Goal: Task Accomplishment & Management: Use online tool/utility

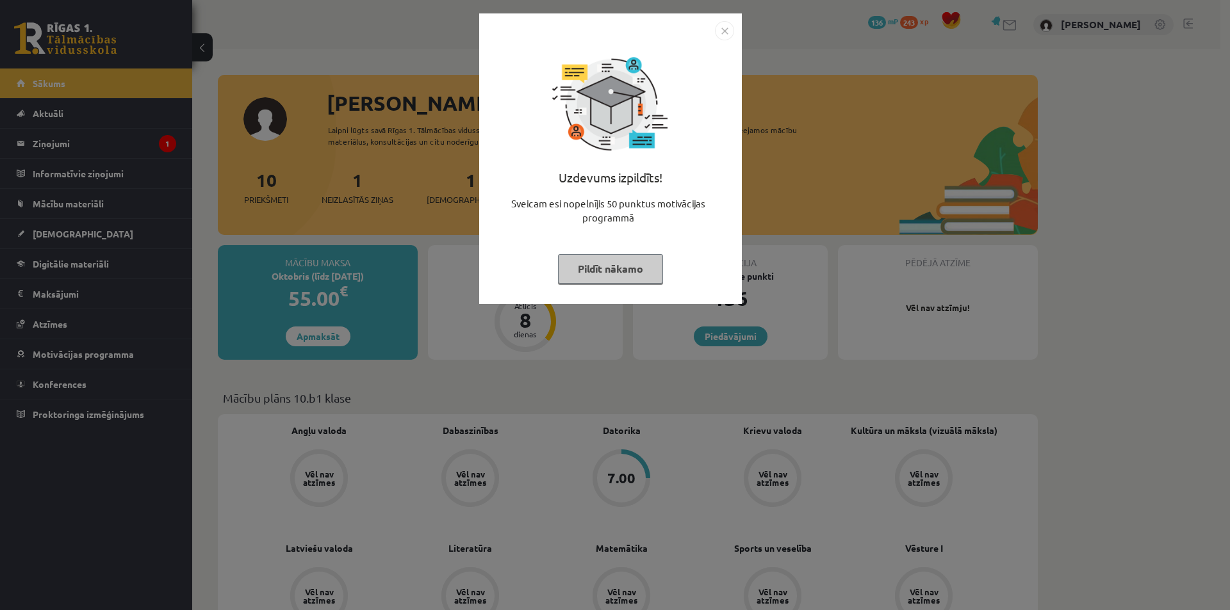
click at [604, 256] on button "Pildīt nākamo" at bounding box center [610, 268] width 105 height 29
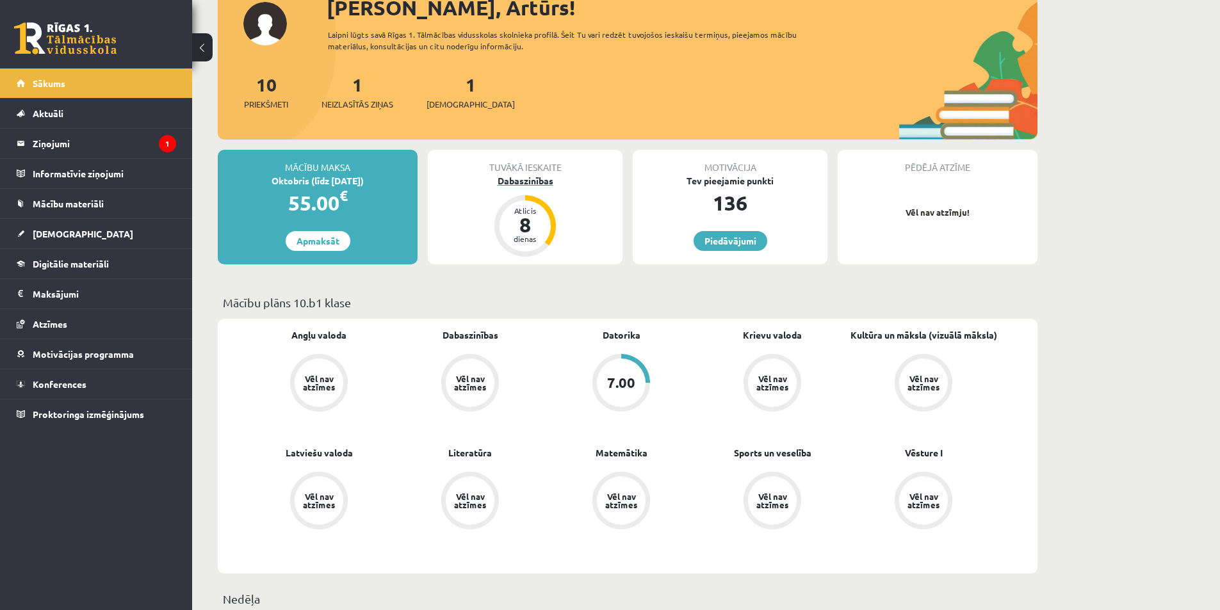
scroll to position [64, 0]
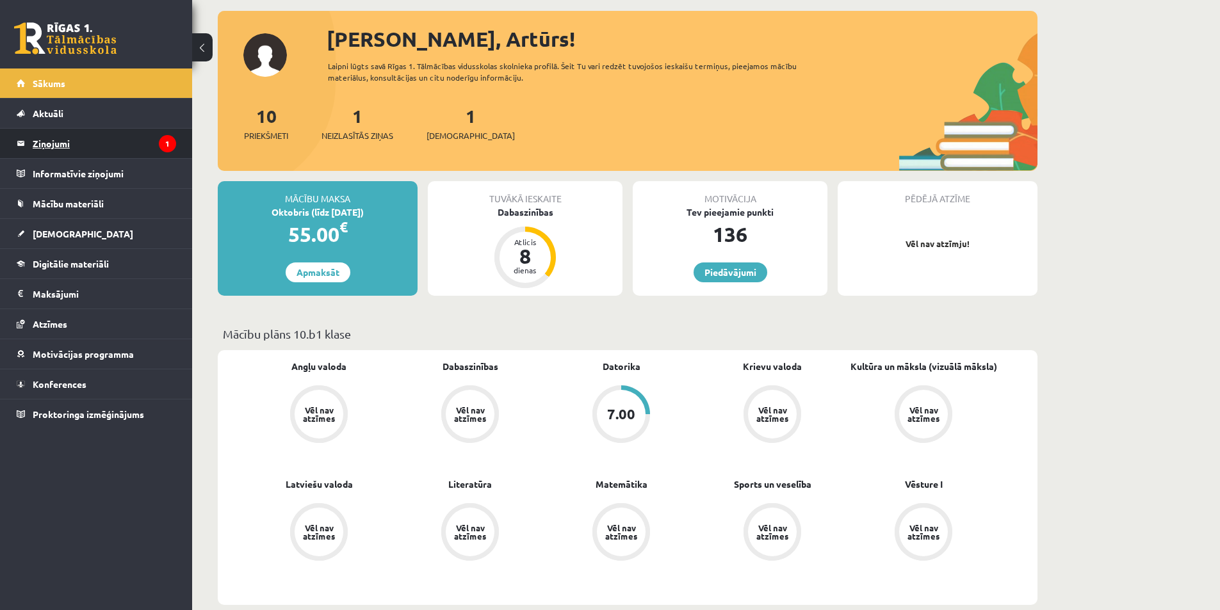
click at [85, 138] on legend "Ziņojumi 1" at bounding box center [104, 143] width 143 height 29
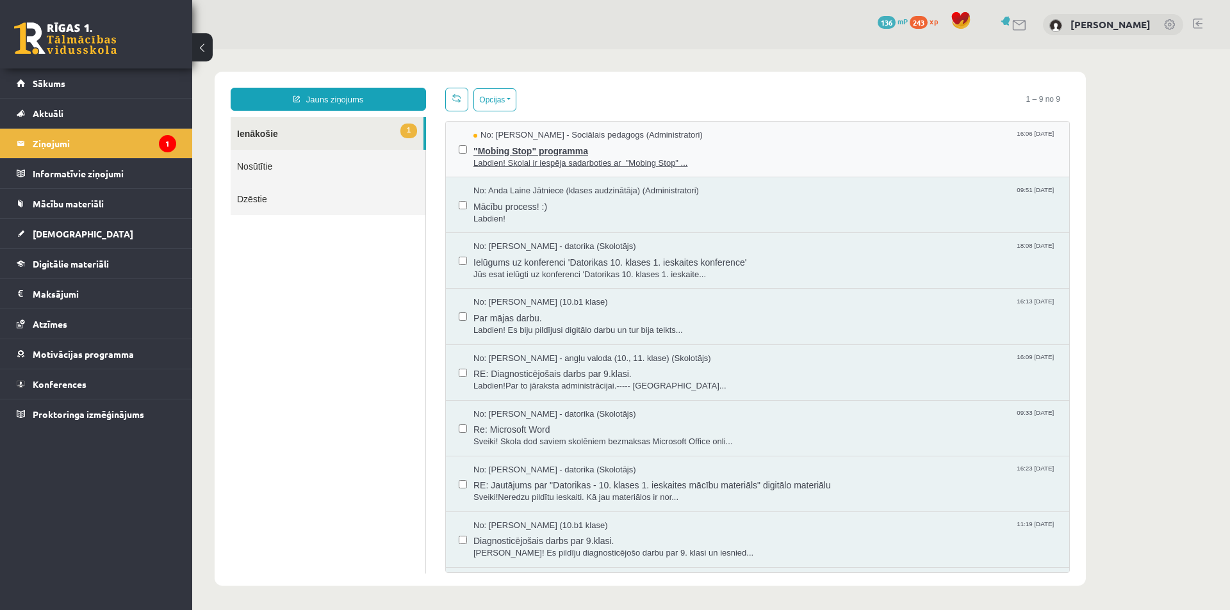
click at [482, 152] on span ""Mobing Stop" programma" at bounding box center [764, 150] width 583 height 16
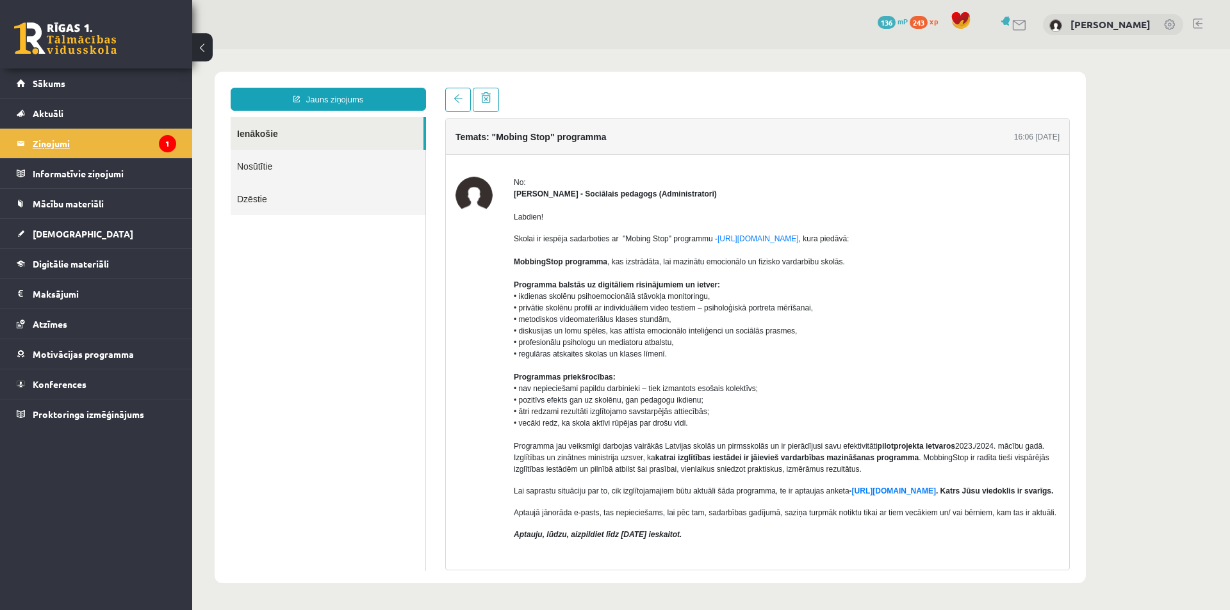
click at [64, 145] on legend "Ziņojumi 1" at bounding box center [104, 143] width 143 height 29
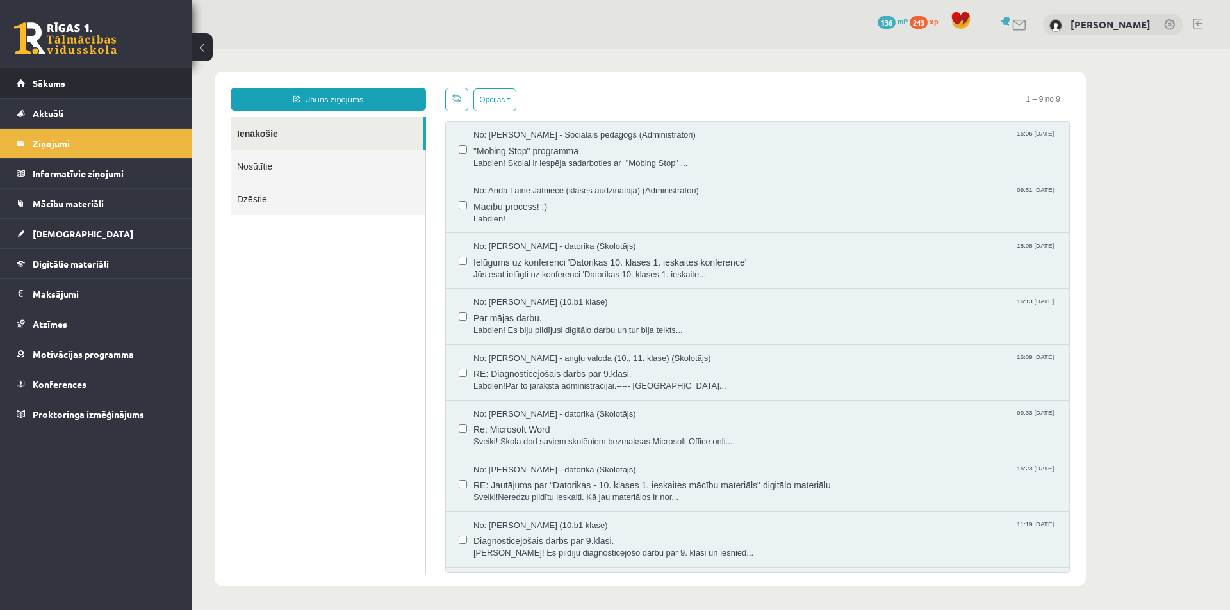
click at [61, 78] on link "Sākums" at bounding box center [97, 83] width 160 height 29
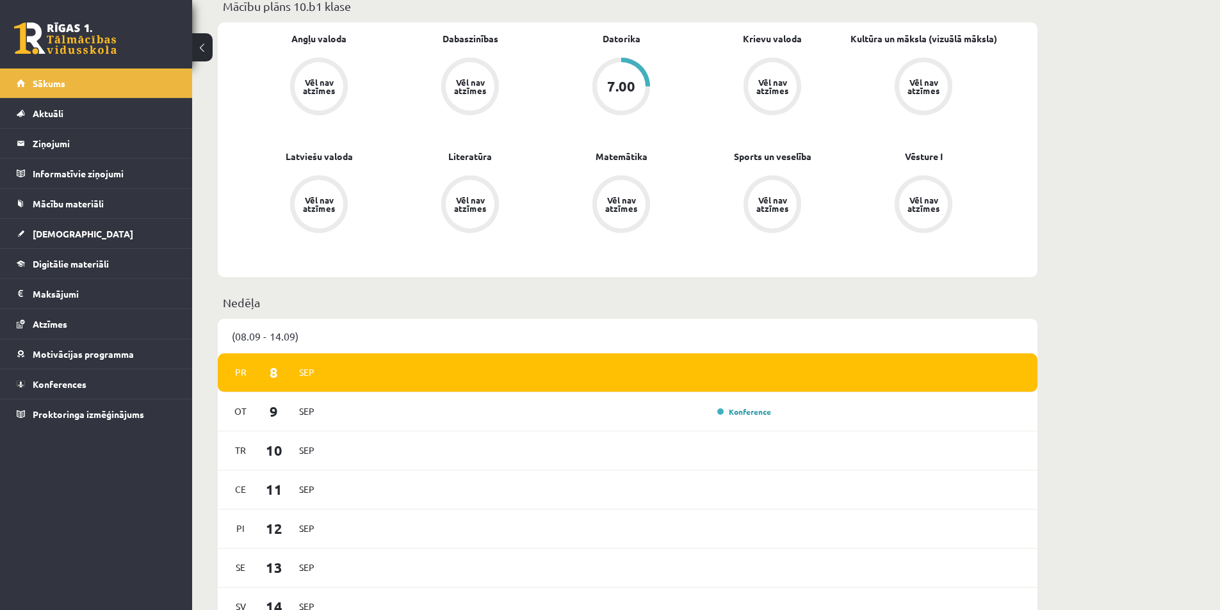
scroll to position [64, 0]
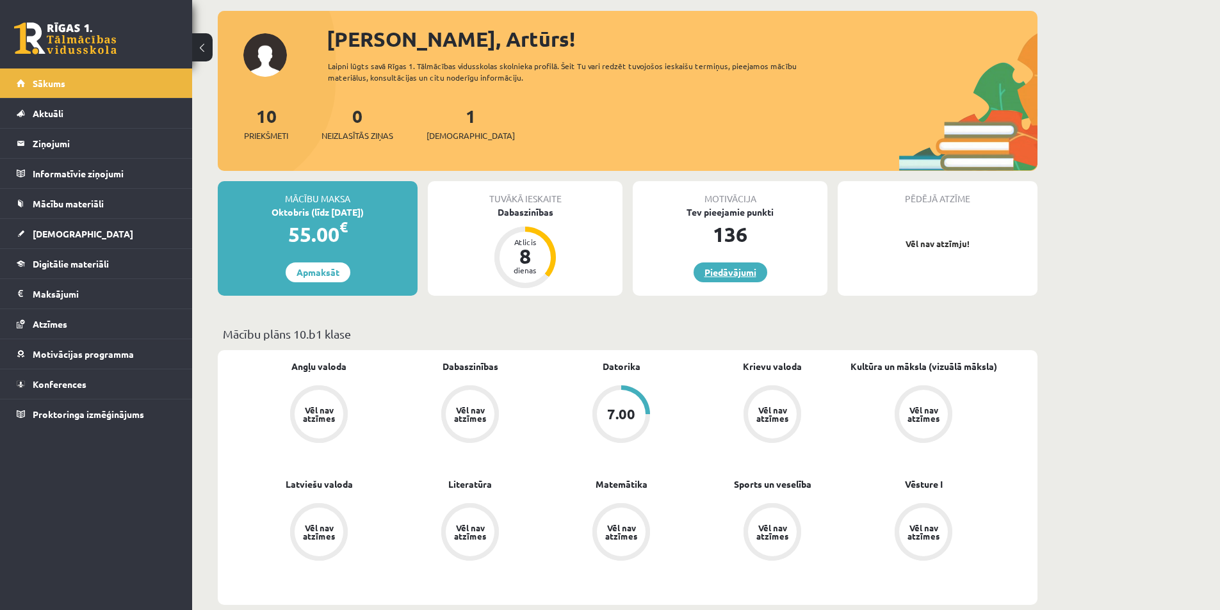
click at [733, 263] on link "Piedāvājumi" at bounding box center [731, 273] width 74 height 20
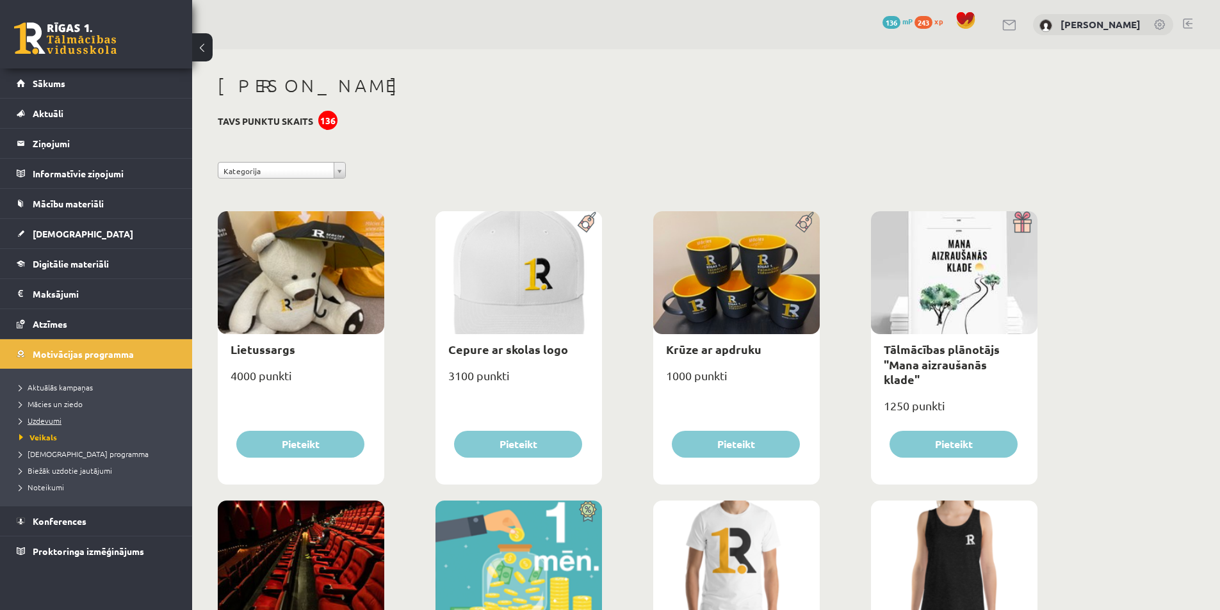
click at [63, 421] on link "Uzdevumi" at bounding box center [99, 421] width 160 height 12
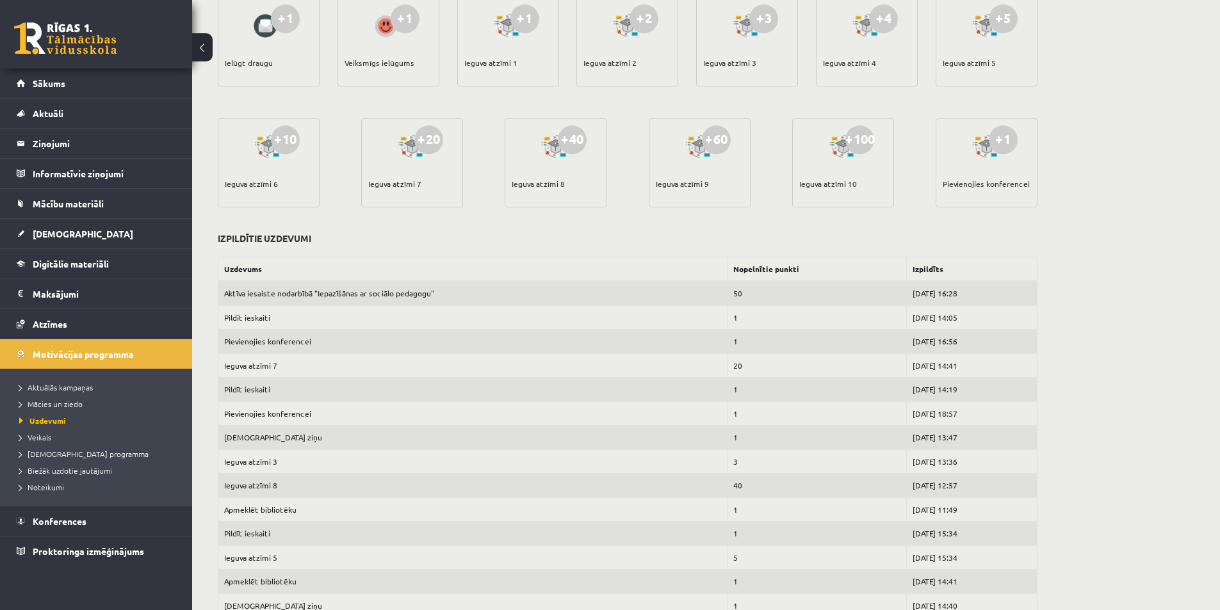
scroll to position [384, 0]
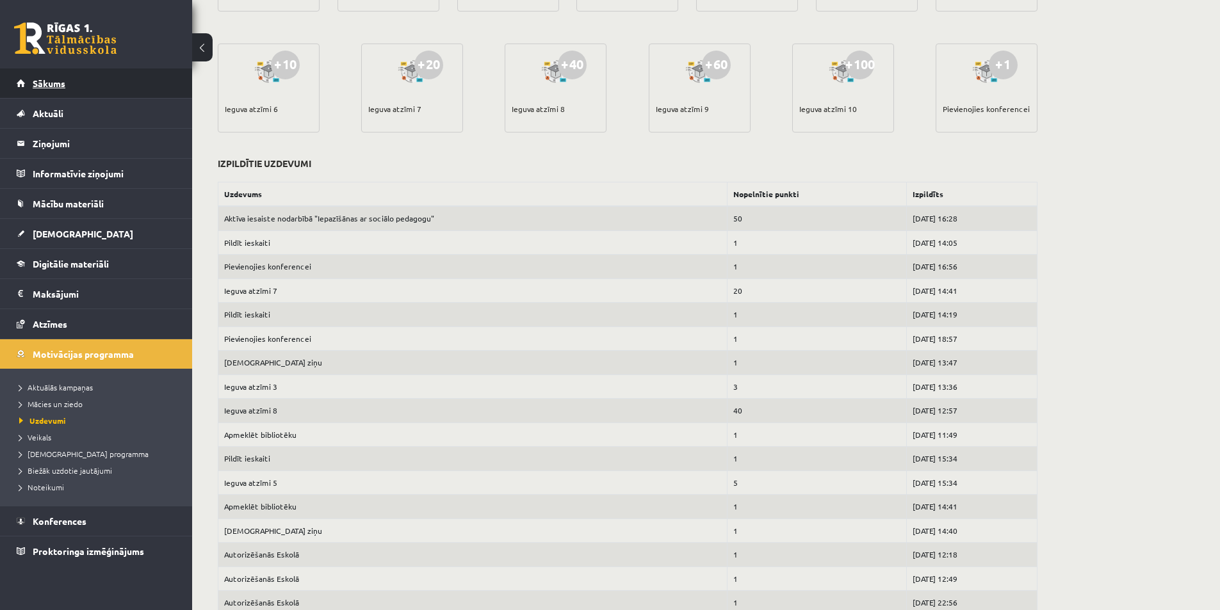
click at [72, 92] on link "Sākums" at bounding box center [97, 83] width 160 height 29
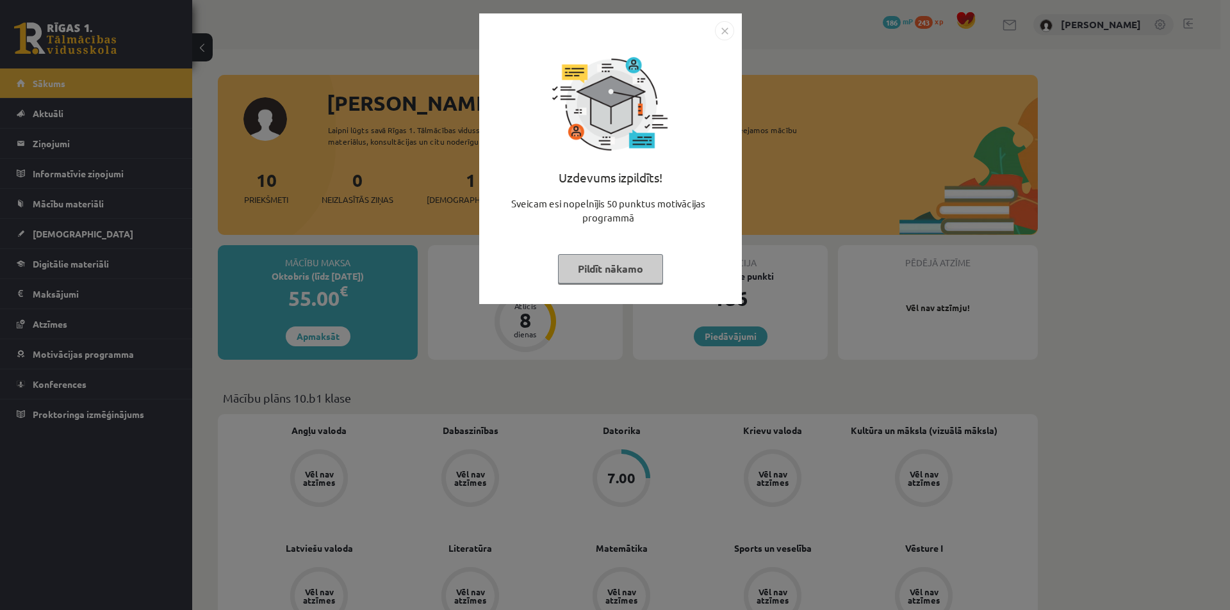
click at [595, 251] on div "Uzdevums izpildīts! Sveicam esi nopelnījis 50 punktus motivācijas programmā Pil…" at bounding box center [610, 168] width 247 height 256
click at [604, 266] on button "Pildīt nākamo" at bounding box center [610, 268] width 105 height 29
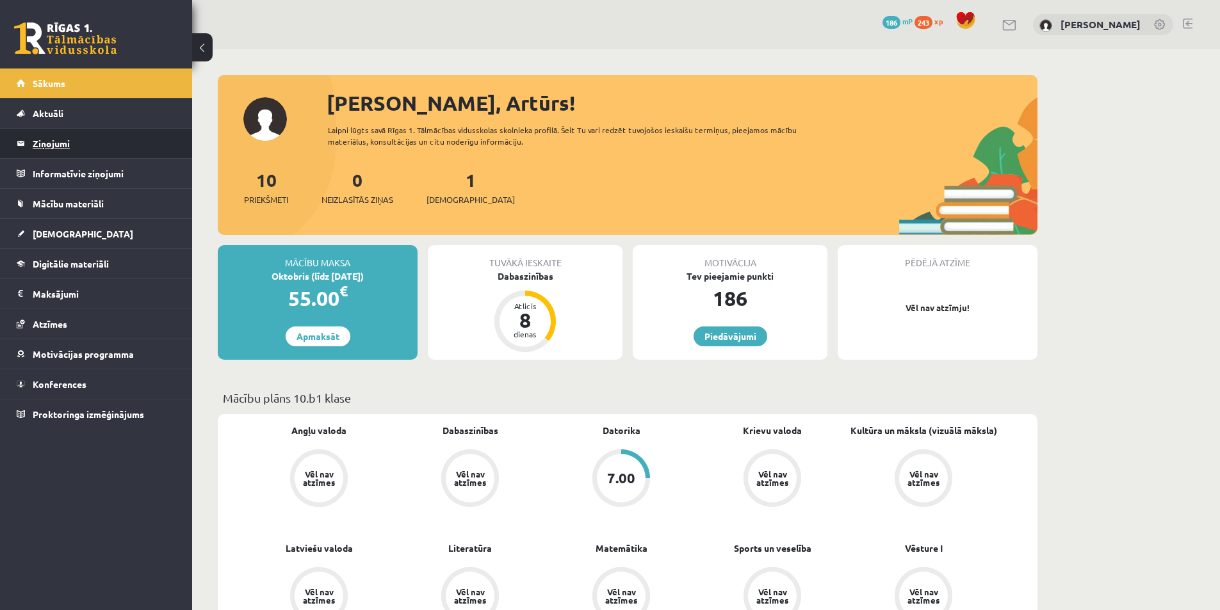
click at [33, 147] on legend "Ziņojumi 0" at bounding box center [104, 143] width 143 height 29
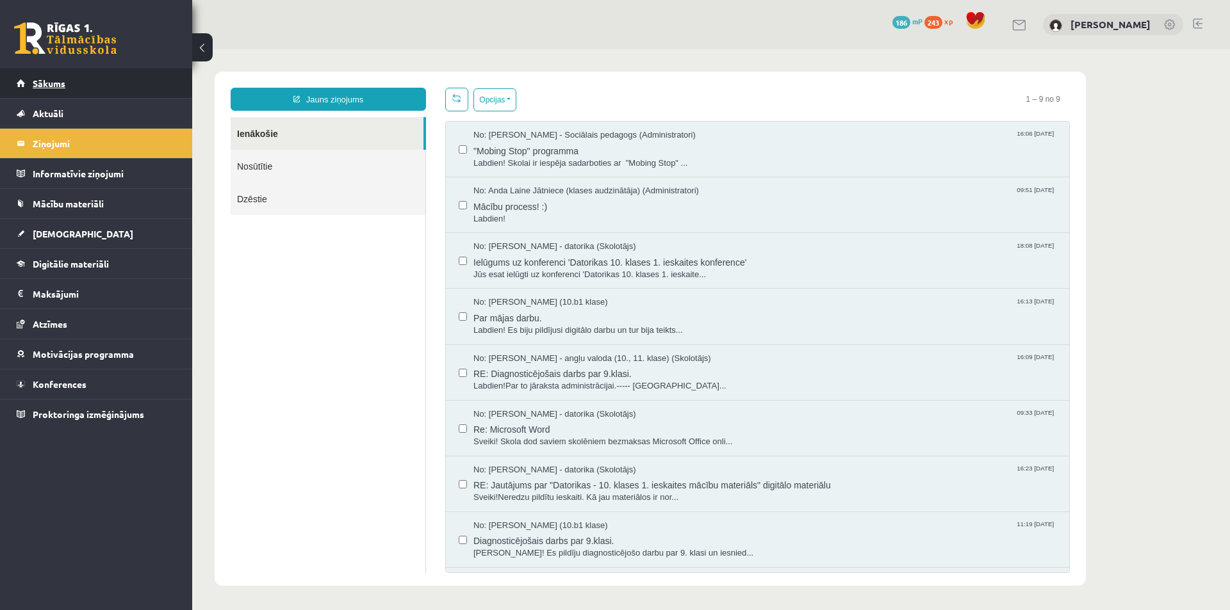
click at [51, 75] on link "Sākums" at bounding box center [97, 83] width 160 height 29
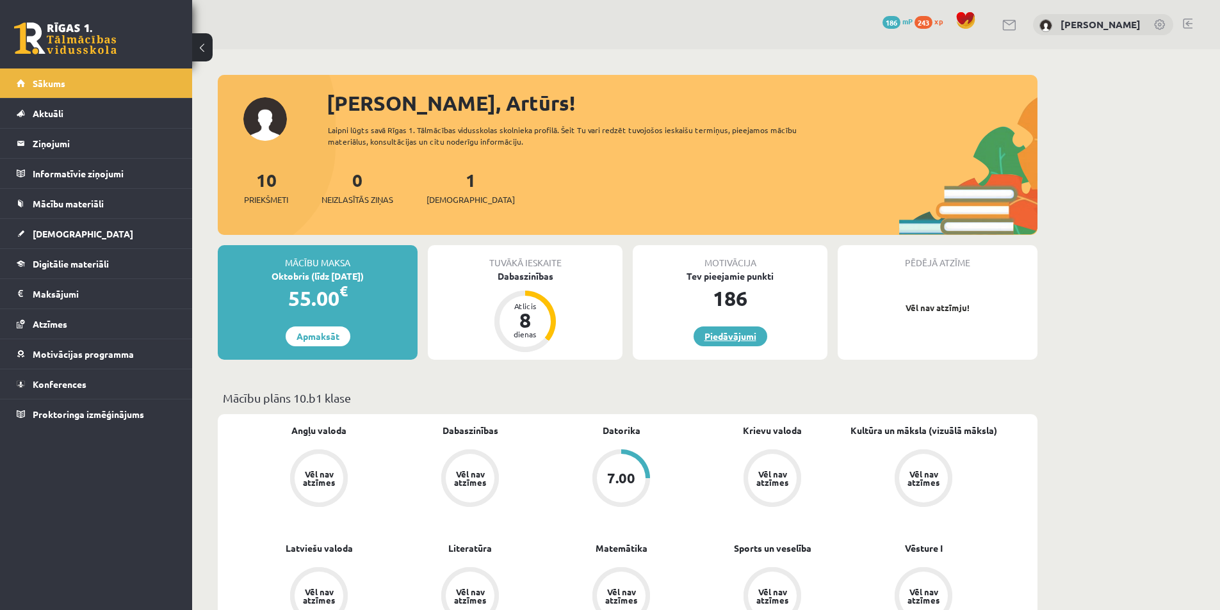
click at [719, 335] on link "Piedāvājumi" at bounding box center [731, 337] width 74 height 20
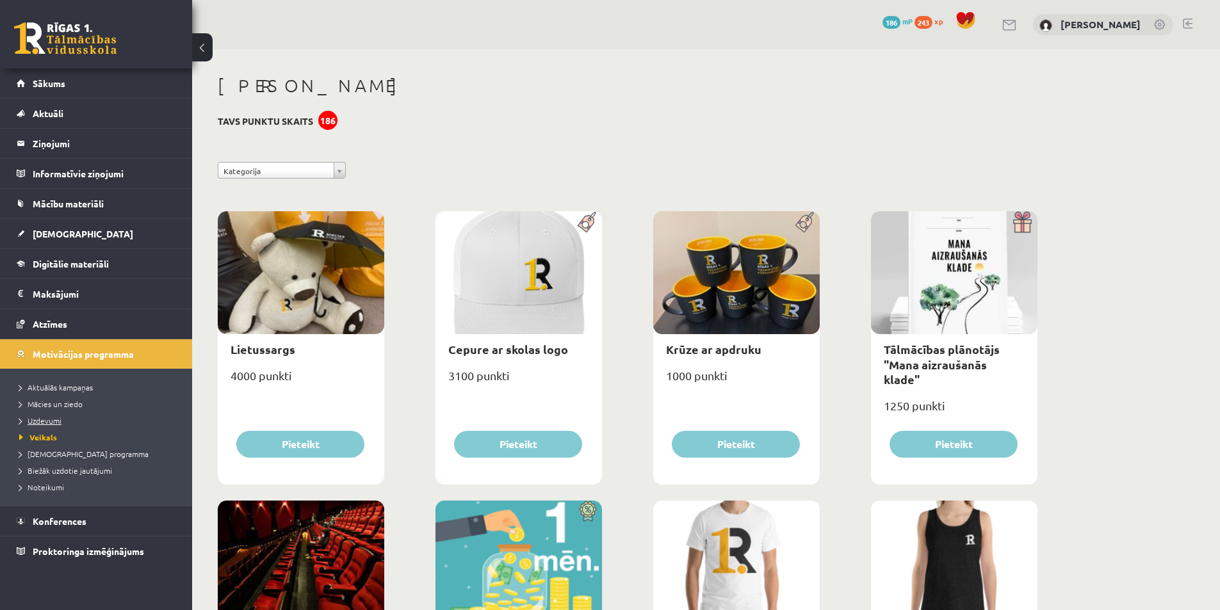
click at [51, 422] on span "Uzdevumi" at bounding box center [40, 421] width 42 height 10
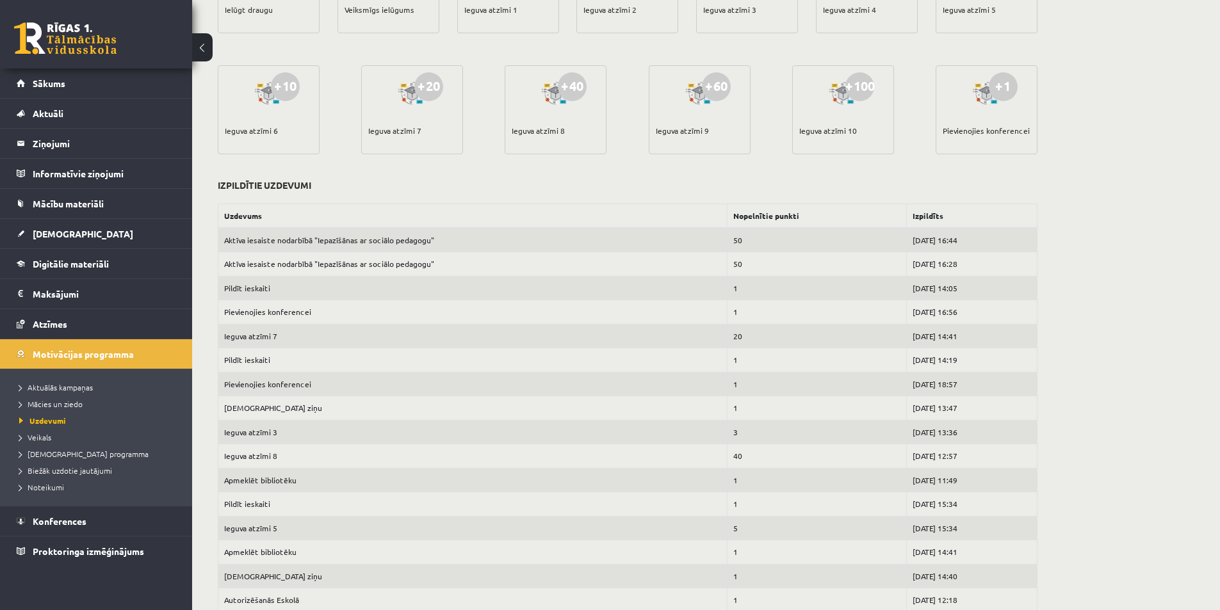
scroll to position [384, 0]
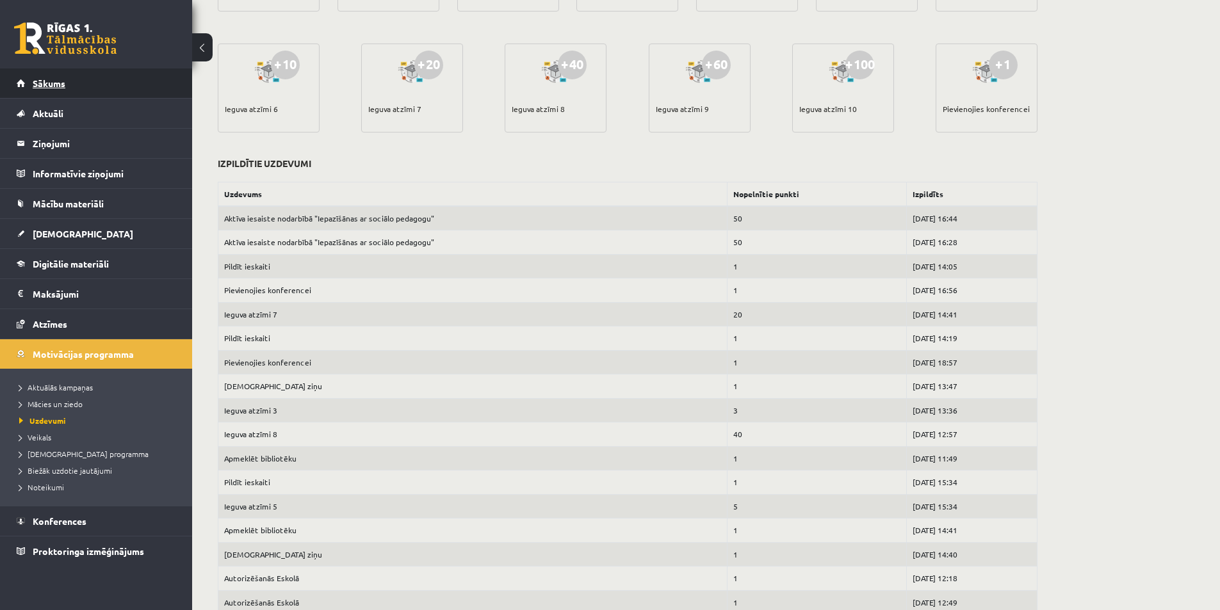
click at [65, 78] on span "Sākums" at bounding box center [49, 84] width 33 height 12
